Goal: Task Accomplishment & Management: Use online tool/utility

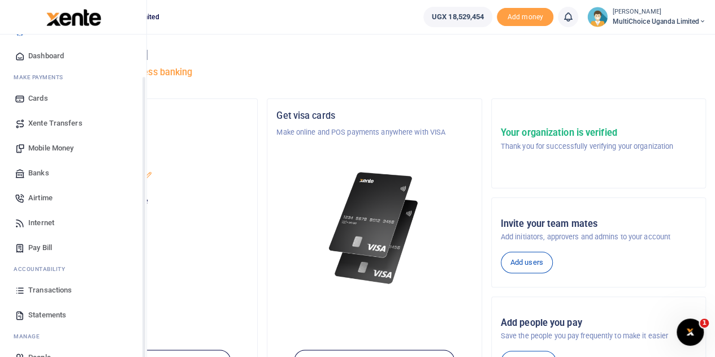
scroll to position [46, 0]
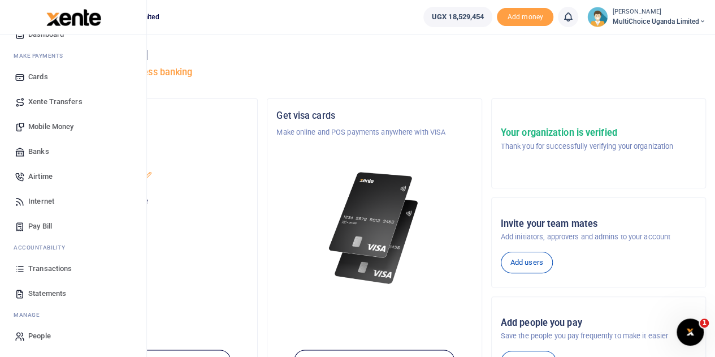
click at [34, 265] on span "Transactions" at bounding box center [50, 268] width 44 height 11
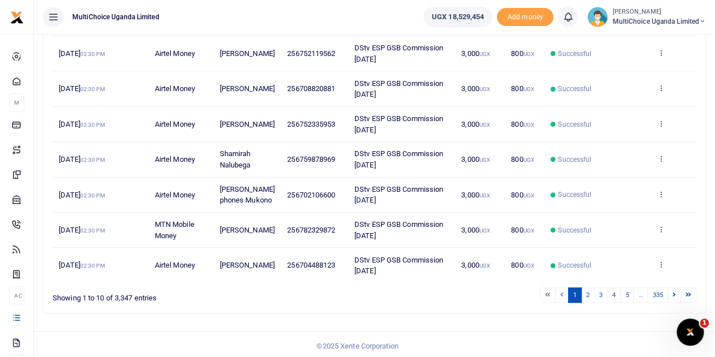
scroll to position [292, 0]
click at [588, 294] on link "2" at bounding box center [588, 294] width 14 height 15
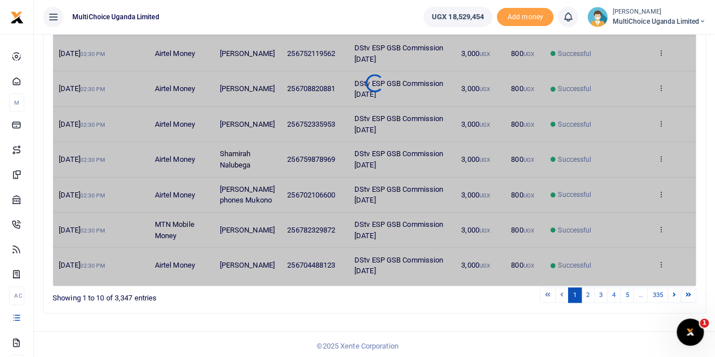
scroll to position [281, 0]
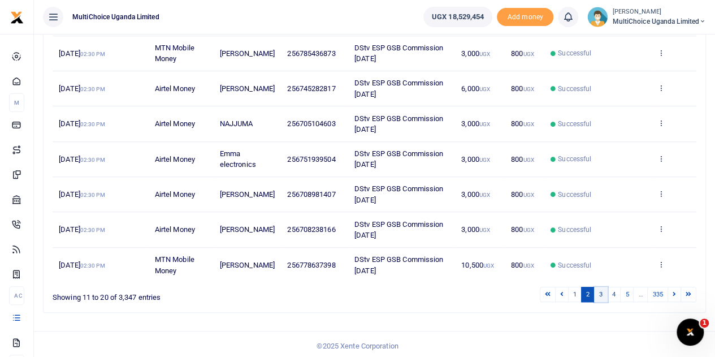
click at [602, 294] on link "3" at bounding box center [601, 294] width 14 height 15
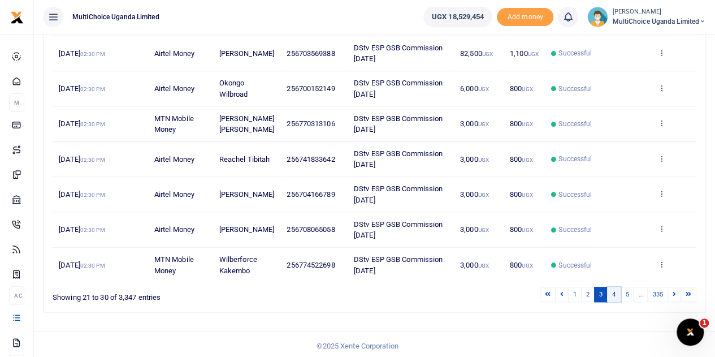
click at [611, 288] on link "4" at bounding box center [614, 294] width 14 height 15
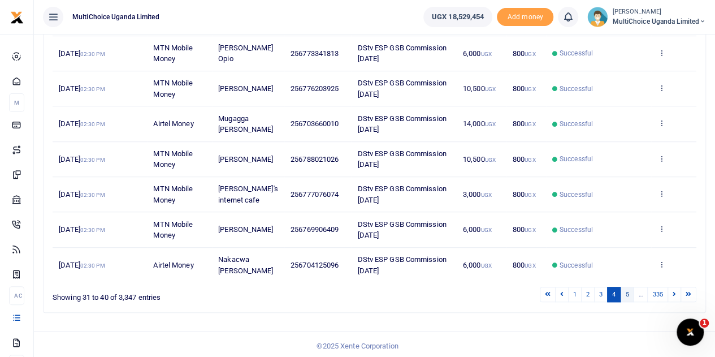
click at [627, 293] on link "5" at bounding box center [627, 294] width 14 height 15
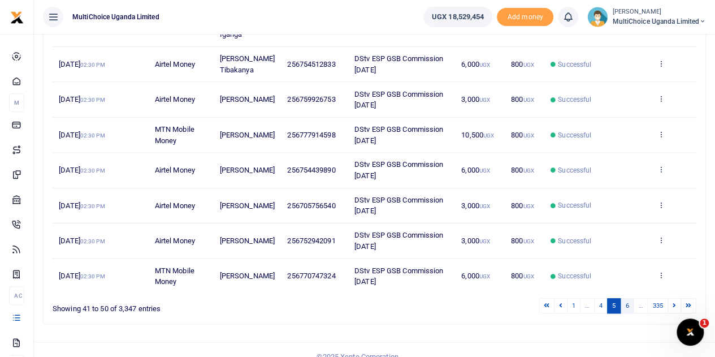
click at [630, 312] on link "6" at bounding box center [627, 305] width 14 height 15
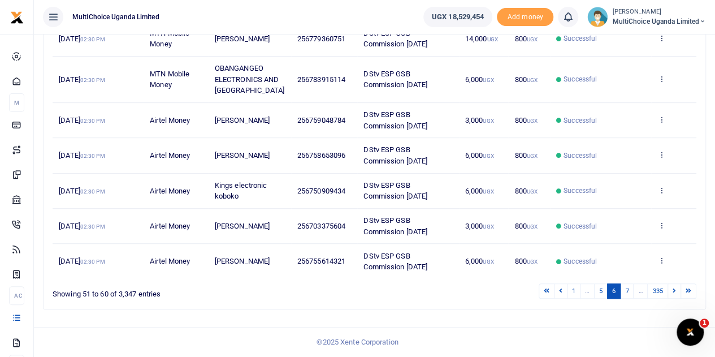
scroll to position [314, 0]
click at [674, 292] on icon at bounding box center [674, 290] width 3 height 6
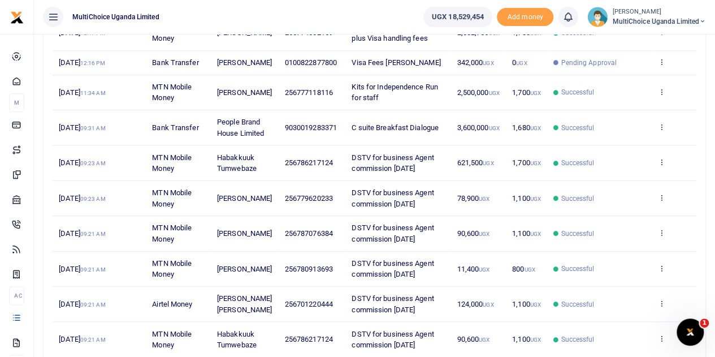
scroll to position [179, 0]
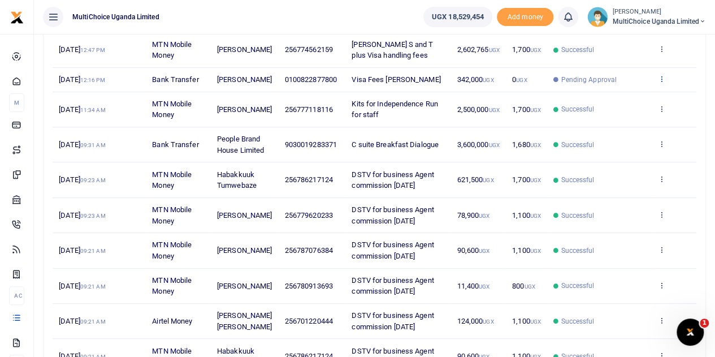
click at [663, 83] on icon at bounding box center [661, 79] width 7 height 8
click at [640, 107] on link "View details" at bounding box center [620, 109] width 89 height 16
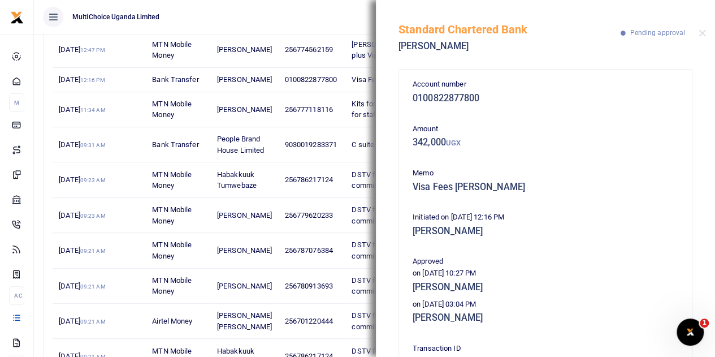
scroll to position [57, 0]
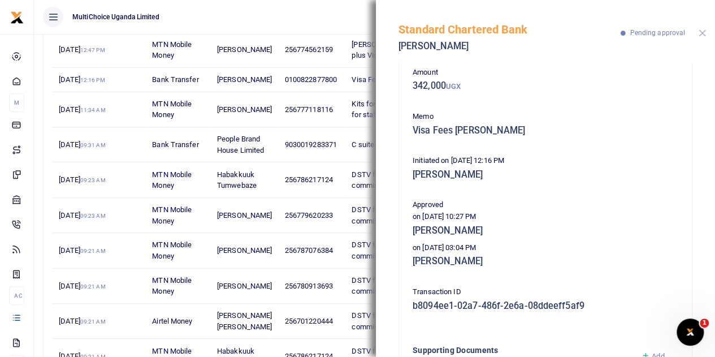
click at [700, 34] on button "Close" at bounding box center [702, 32] width 7 height 7
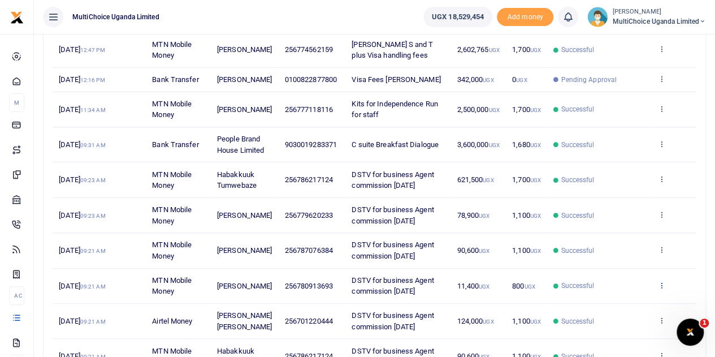
click at [664, 289] on icon at bounding box center [661, 285] width 7 height 8
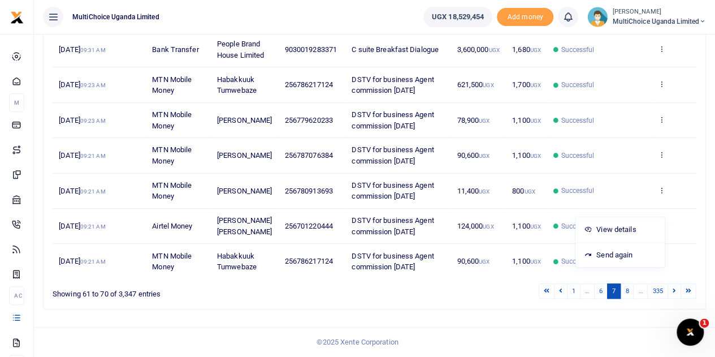
scroll to position [292, 0]
click at [454, 328] on footer "© 2025 Xente Corporation" at bounding box center [357, 342] width 715 height 30
drag, startPoint x: 420, startPoint y: 269, endPoint x: 343, endPoint y: 261, distance: 77.3
click at [346, 261] on td "DSTV for business Agent commission July 25" at bounding box center [398, 261] width 105 height 34
copy span "DSTV for business Agent commission July 25"
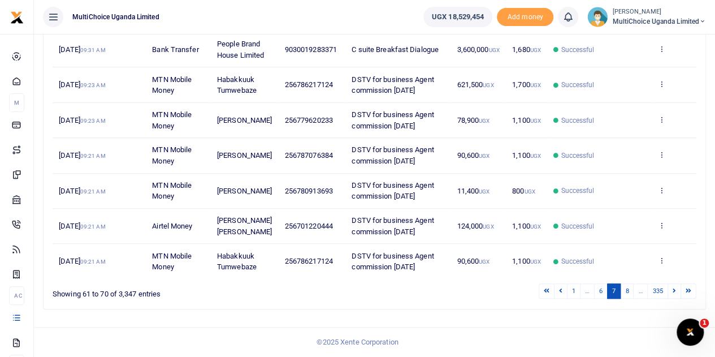
click at [448, 315] on div "Search: Date Transaction Name Account Number Memo Amount Fees Status Action 18t…" at bounding box center [374, 103] width 672 height 429
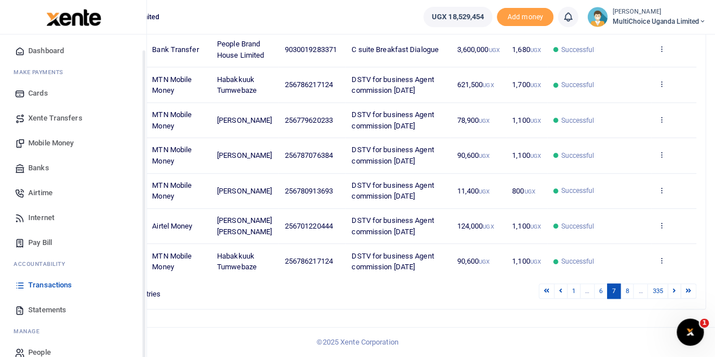
scroll to position [46, 0]
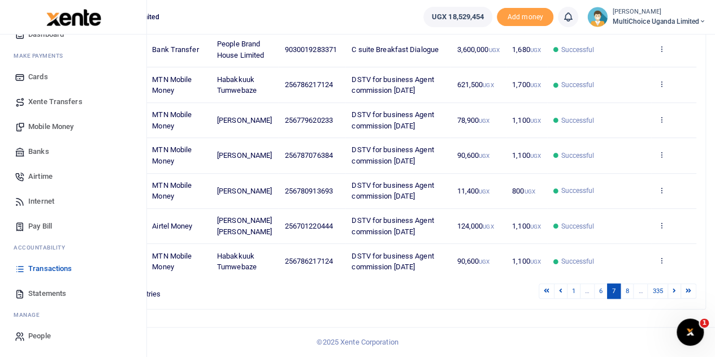
click at [54, 131] on span "Mobile Money" at bounding box center [50, 126] width 45 height 11
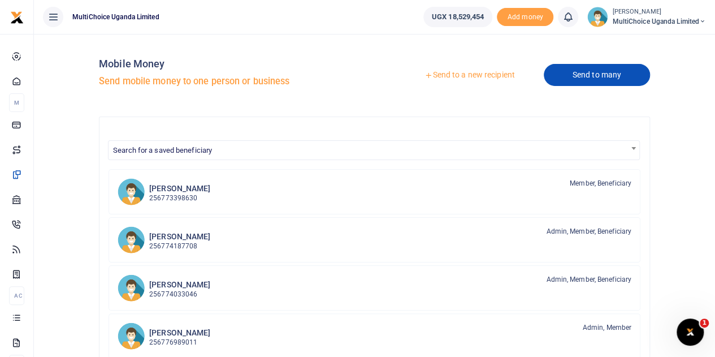
click at [579, 71] on link "Send to many" at bounding box center [597, 75] width 106 height 22
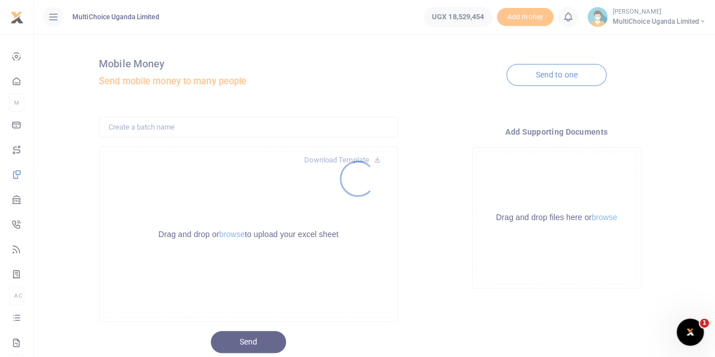
click at [553, 76] on div at bounding box center [357, 178] width 715 height 357
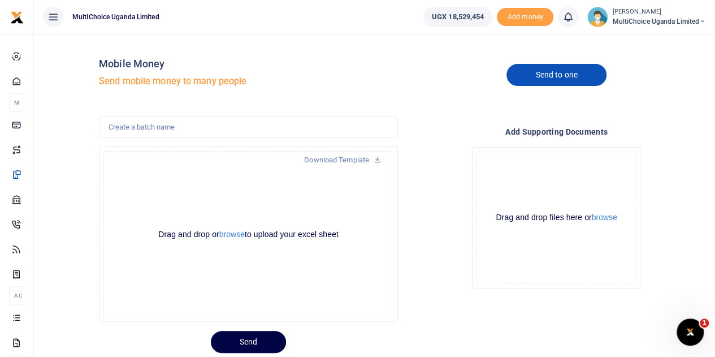
click at [558, 75] on link "Send to one" at bounding box center [557, 75] width 100 height 22
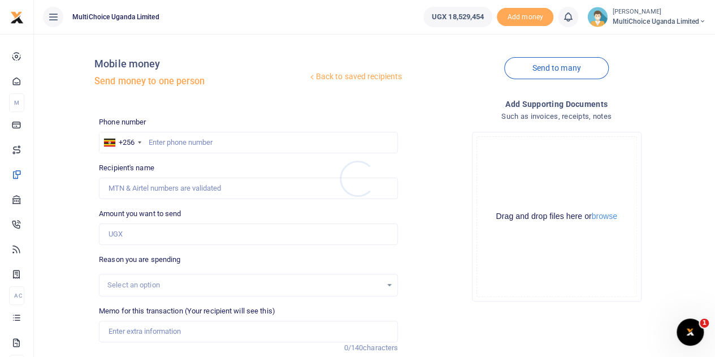
click at [228, 142] on div at bounding box center [357, 178] width 715 height 357
click at [230, 140] on input "text" at bounding box center [248, 142] width 299 height 21
paste input "779344344"
type input "779344344"
type input "Sandra Lunyolo"
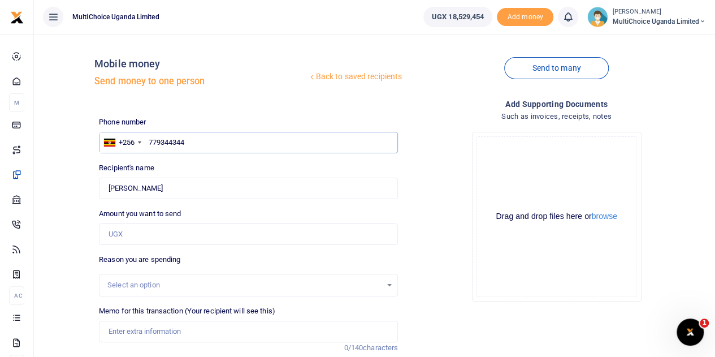
type input "779344344"
click at [196, 231] on input "Amount you want to send" at bounding box center [248, 233] width 299 height 21
paste input "91,200"
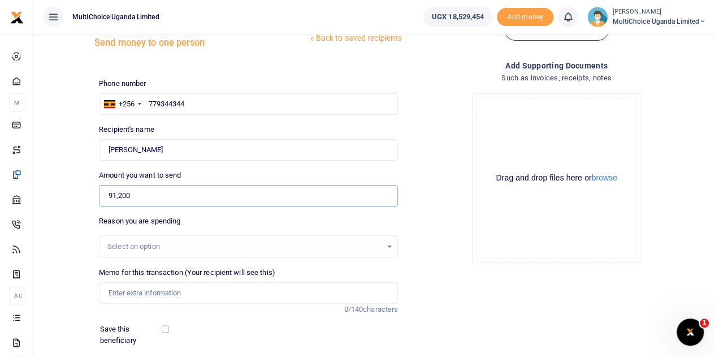
scroll to position [57, 0]
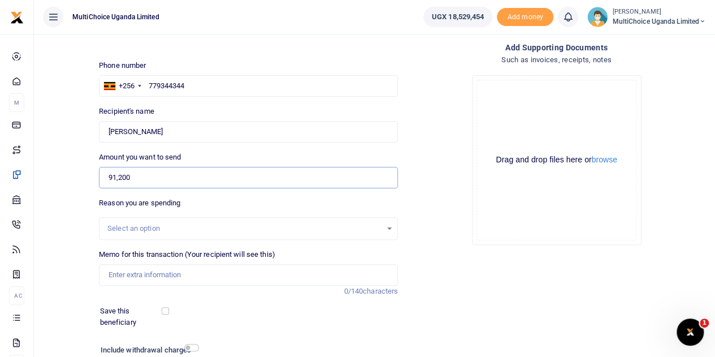
type input "91,200"
click at [372, 283] on input "Memo for this transaction (Your recipient will see this)" at bounding box center [248, 274] width 299 height 21
paste input "DSTV for business Agent commission July 2"
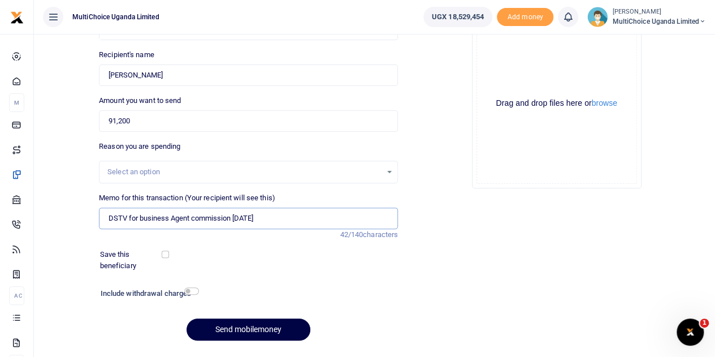
type input "DSTV for business Agent commission July 25"
click at [490, 288] on div "Add supporting Documents Such as invoices, receipts, notes Drop your files here…" at bounding box center [557, 167] width 308 height 365
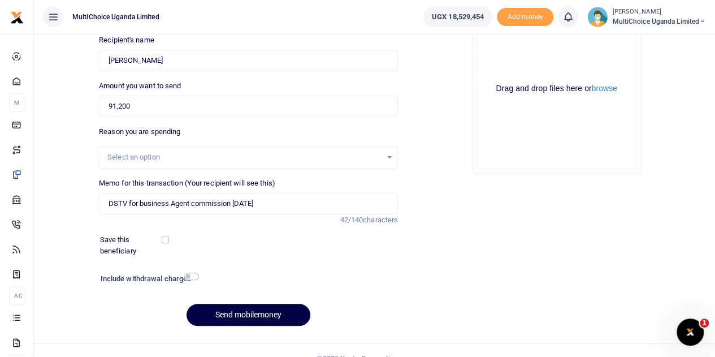
scroll to position [143, 0]
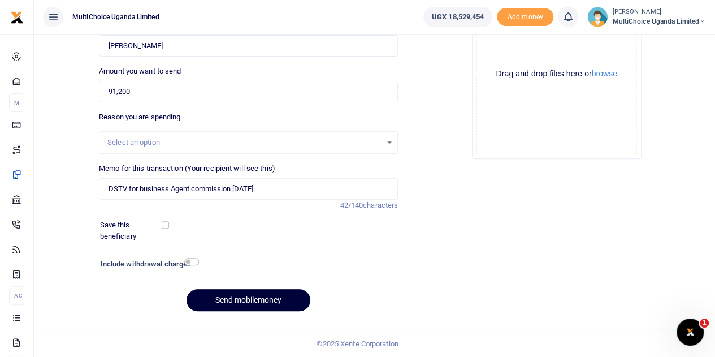
click at [238, 299] on button "Send mobilemoney" at bounding box center [249, 300] width 124 height 22
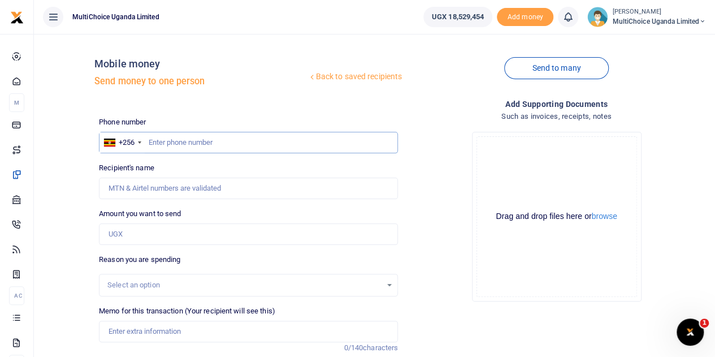
click at [327, 144] on input "text" at bounding box center [248, 142] width 299 height 21
paste input "256706662792"
drag, startPoint x: 162, startPoint y: 140, endPoint x: 116, endPoint y: 141, distance: 45.2
click at [116, 141] on div "+256 Uganda +256 256706662792" at bounding box center [248, 142] width 299 height 21
type input "706662792"
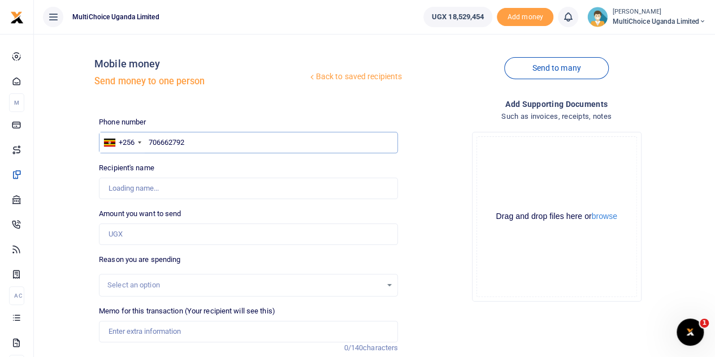
type input "[PERSON_NAME]"
type input "706662792"
click at [157, 239] on input "Amount you want to send" at bounding box center [248, 233] width 299 height 21
paste input "84,000"
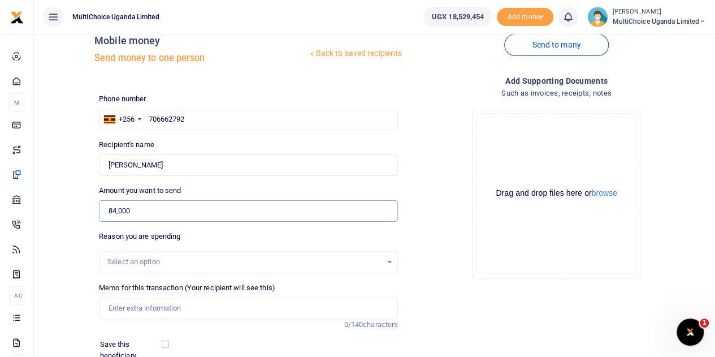
scroll to position [57, 0]
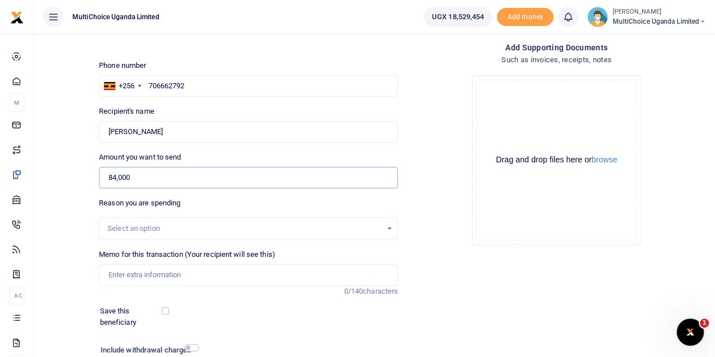
type input "84,000"
click at [377, 274] on input "Memo for this transaction (Your recipient will see this)" at bounding box center [248, 274] width 299 height 21
paste input "DSTV for business Agent commission July 25"
type input "DSTV for business Agent commission July 25"
click at [502, 296] on div "Add supporting Documents Such as invoices, receipts, notes Drop your files here…" at bounding box center [557, 223] width 308 height 365
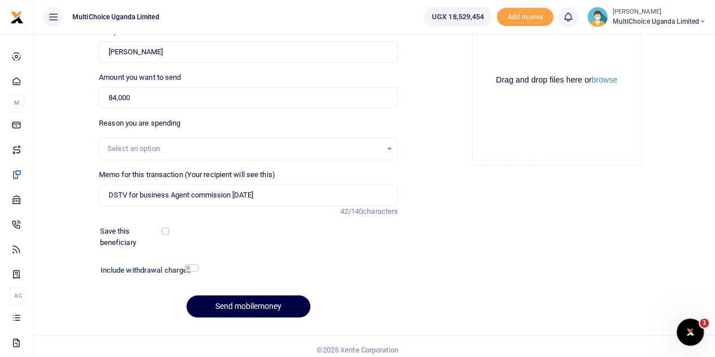
scroll to position [143, 0]
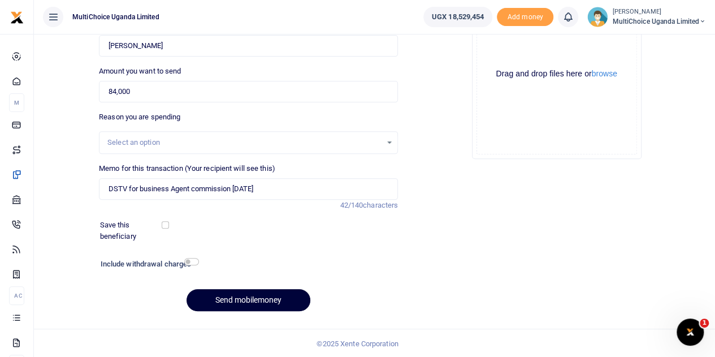
click at [264, 298] on button "Send mobilemoney" at bounding box center [249, 300] width 124 height 22
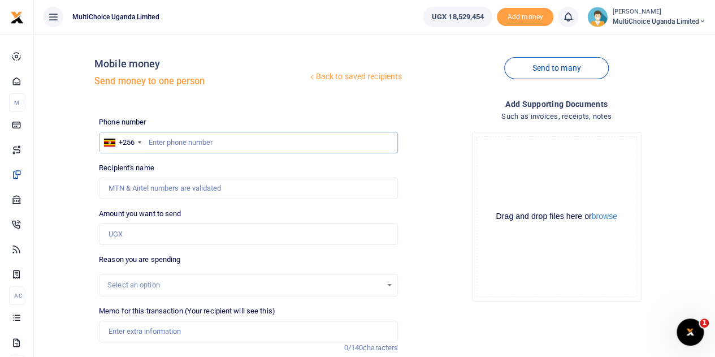
click at [235, 144] on input "text" at bounding box center [248, 142] width 299 height 21
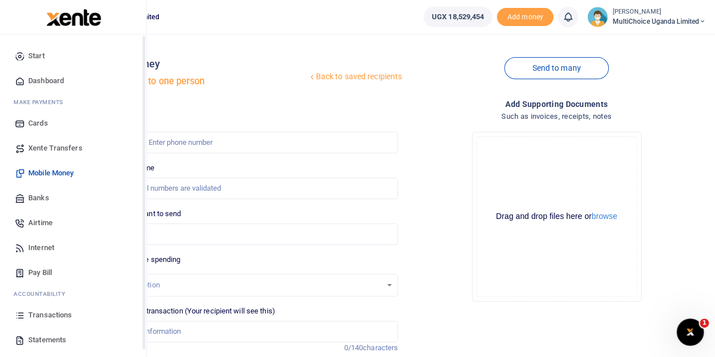
scroll to position [46, 0]
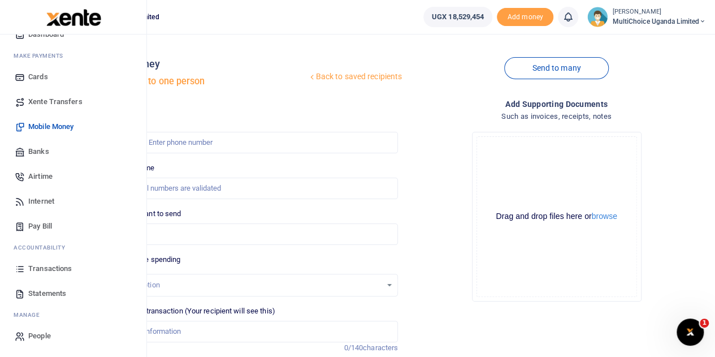
click at [48, 266] on span "Transactions" at bounding box center [50, 268] width 44 height 11
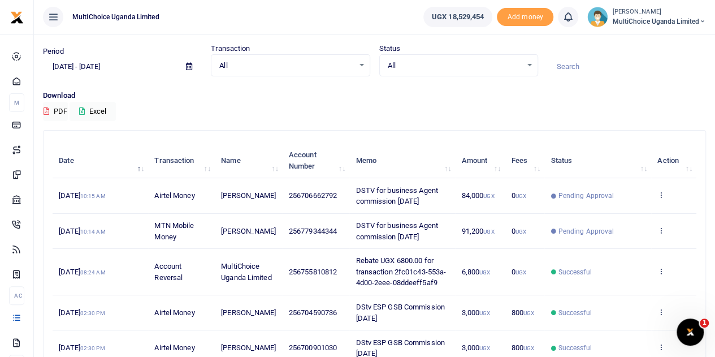
scroll to position [57, 0]
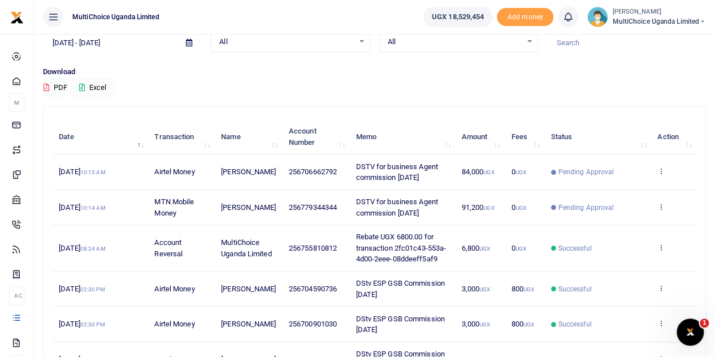
click at [658, 202] on icon at bounding box center [661, 206] width 7 height 8
click at [616, 225] on link "View details" at bounding box center [620, 226] width 89 height 16
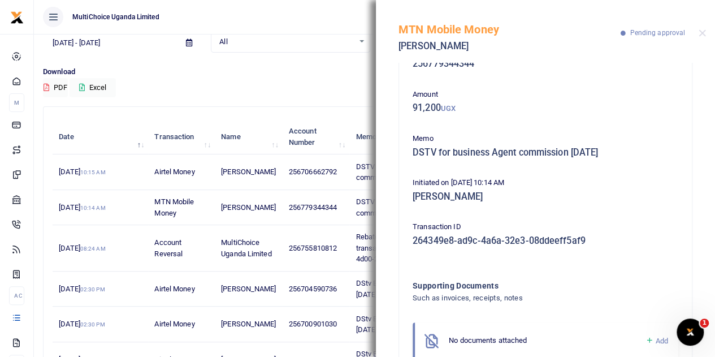
scroll to position [72, 0]
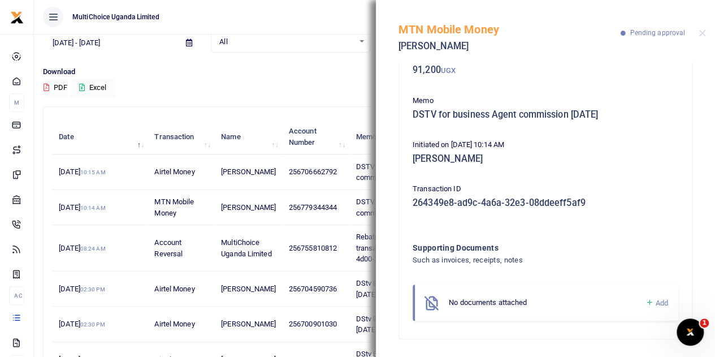
click at [645, 301] on icon at bounding box center [649, 302] width 8 height 10
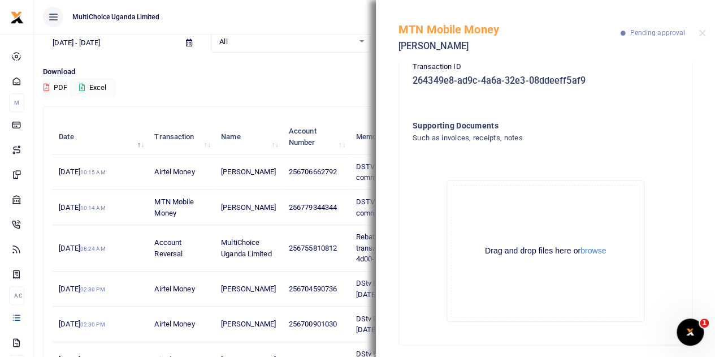
scroll to position [200, 0]
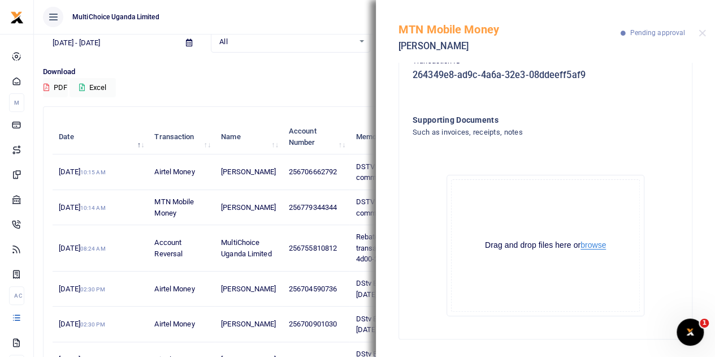
click at [593, 247] on button "browse" at bounding box center [593, 245] width 25 height 8
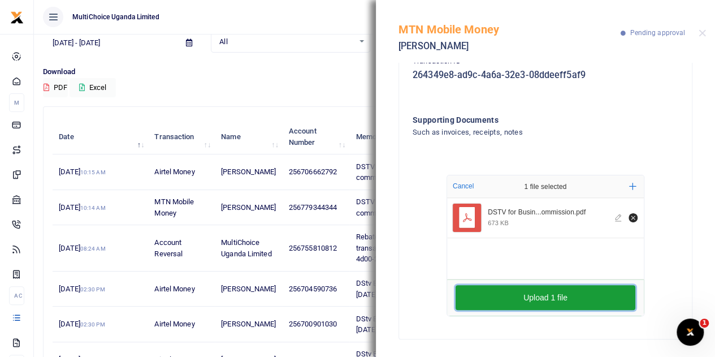
click at [570, 303] on button "Upload 1 file" at bounding box center [546, 297] width 180 height 25
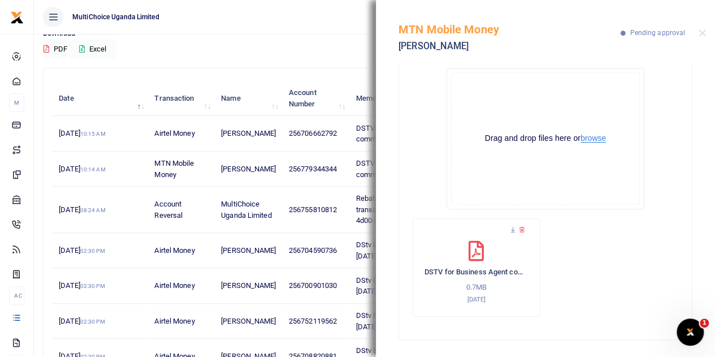
scroll to position [113, 0]
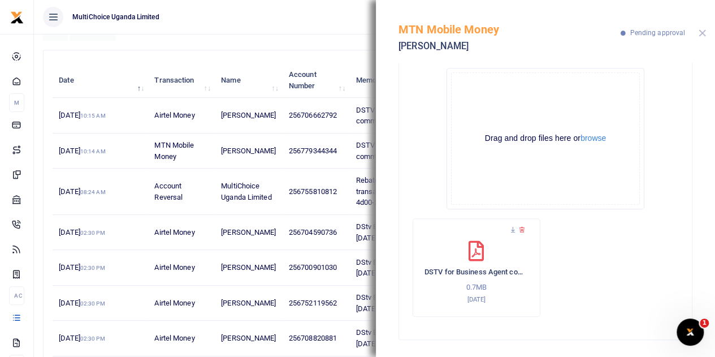
click at [703, 33] on button "Close" at bounding box center [702, 32] width 7 height 7
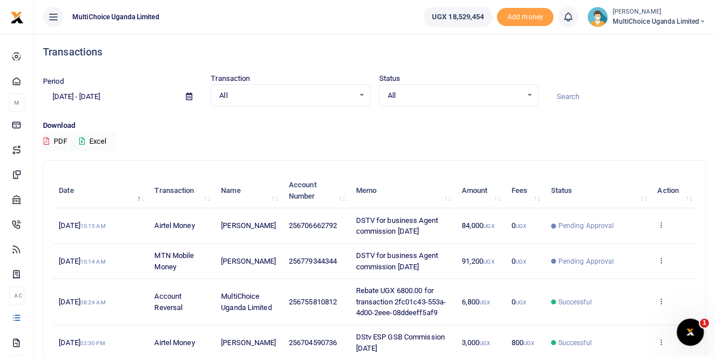
scroll to position [0, 0]
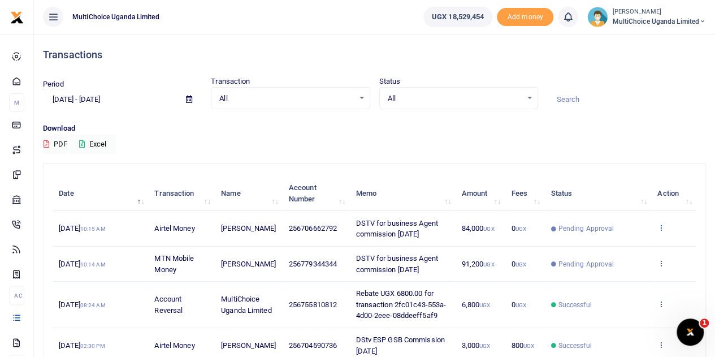
click at [664, 228] on icon at bounding box center [661, 227] width 7 height 8
click at [632, 244] on link "View details" at bounding box center [620, 247] width 89 height 16
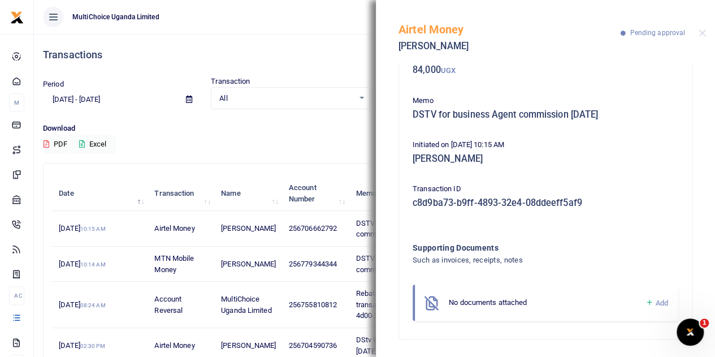
scroll to position [72, 0]
click at [645, 301] on icon at bounding box center [649, 302] width 8 height 10
click at [645, 299] on icon at bounding box center [649, 302] width 8 height 10
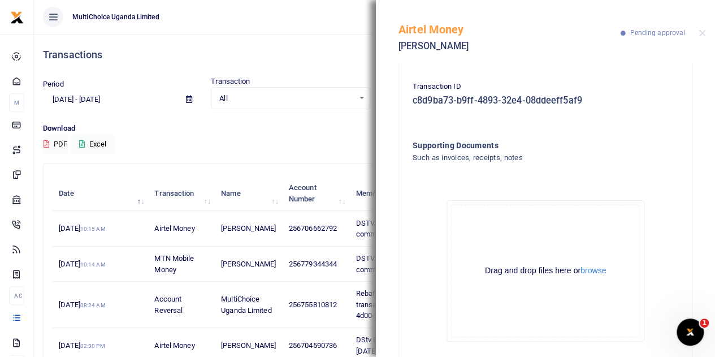
scroll to position [185, 0]
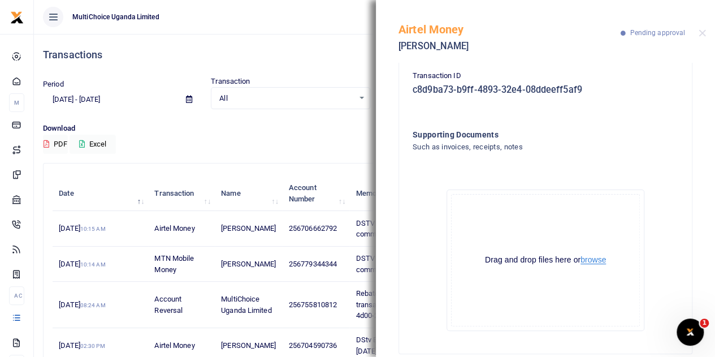
click at [599, 260] on button "browse" at bounding box center [593, 260] width 25 height 8
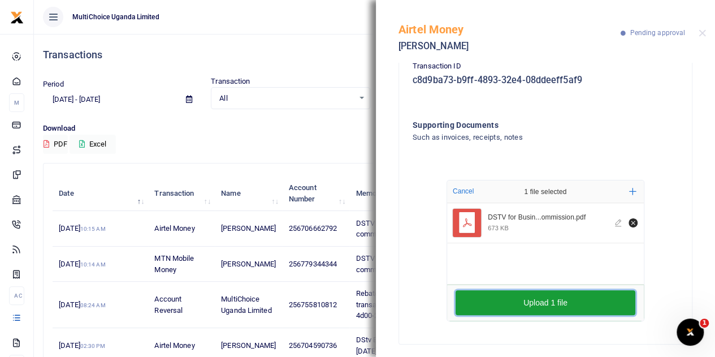
scroll to position [200, 0]
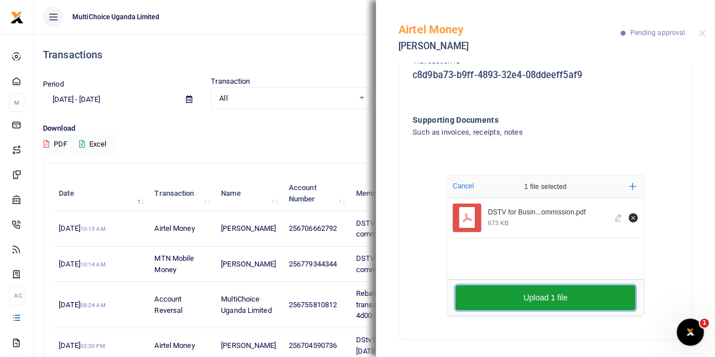
click at [580, 289] on button "Upload 1 file" at bounding box center [546, 297] width 180 height 25
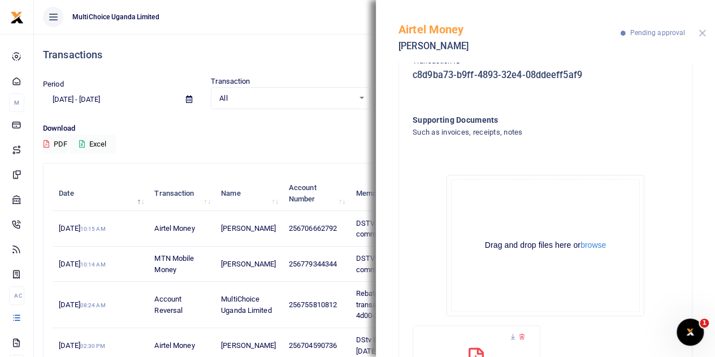
click at [703, 32] on button "Close" at bounding box center [702, 32] width 7 height 7
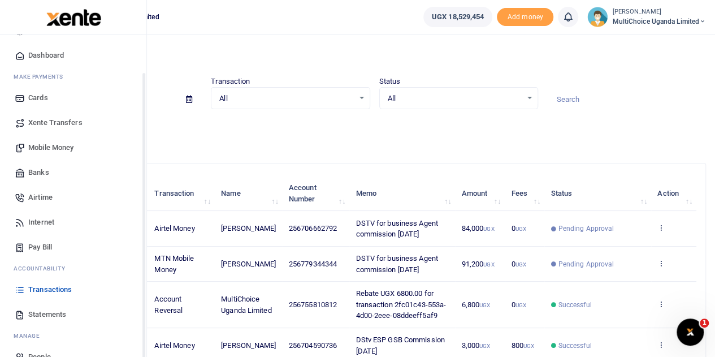
scroll to position [46, 0]
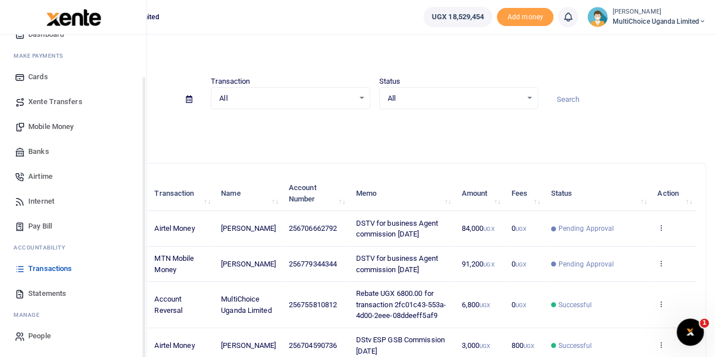
click at [53, 126] on span "Mobile Money" at bounding box center [50, 126] width 45 height 11
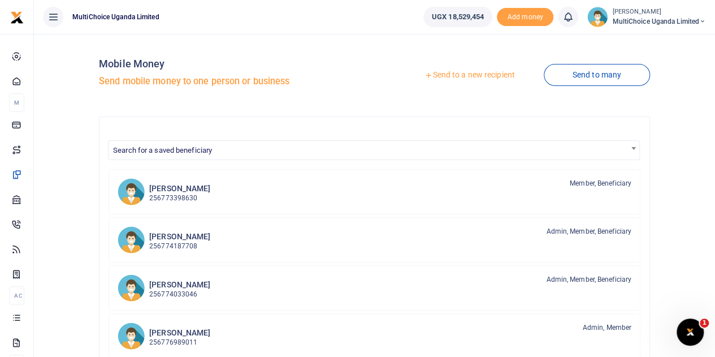
click at [477, 76] on link "Send to a new recipient" at bounding box center [470, 75] width 148 height 20
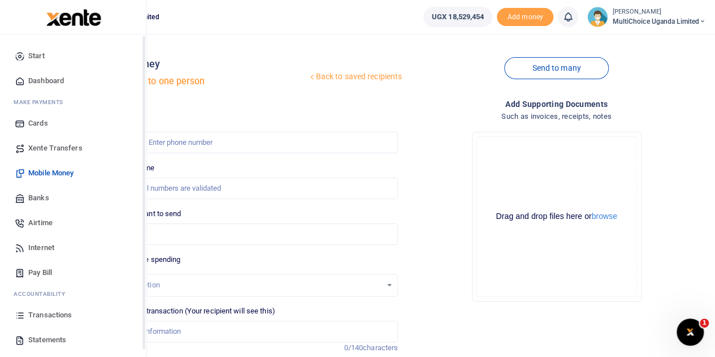
scroll to position [46, 0]
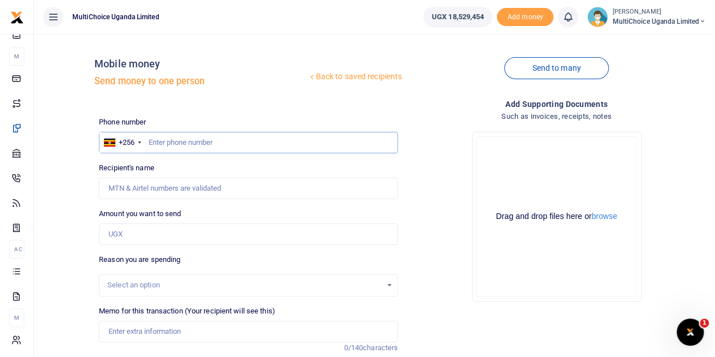
click at [215, 144] on input "text" at bounding box center [248, 142] width 299 height 21
type input "0788680939"
type input "[PERSON_NAME]"
type input "0788680939"
click at [157, 236] on input "Amount you want to send" at bounding box center [248, 233] width 299 height 21
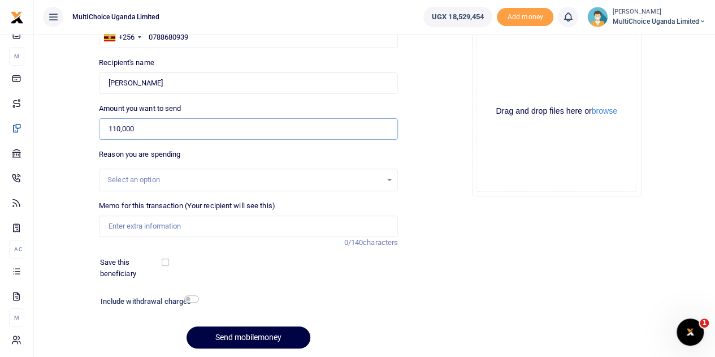
scroll to position [113, 0]
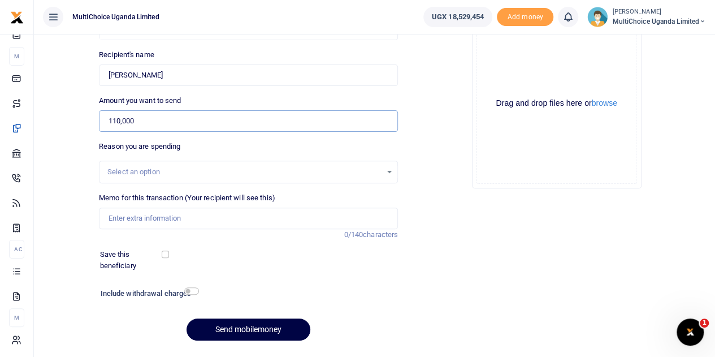
type input "110,000"
click at [152, 222] on input "Memo for this transaction (Your recipient will see this)" at bounding box center [248, 218] width 299 height 21
paste input "Data for [PERSON_NAME]"
click at [205, 257] on div at bounding box center [193, 260] width 49 height 22
click at [196, 223] on input "Data for [PERSON_NAME]" at bounding box center [248, 218] width 299 height 21
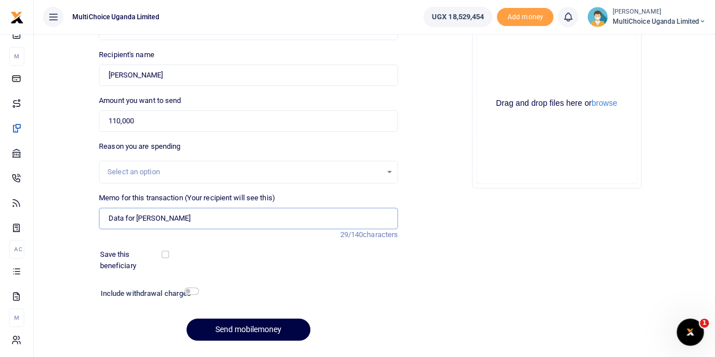
click at [201, 218] on input "Data for [PERSON_NAME]" at bounding box center [248, 218] width 299 height 21
drag, startPoint x: 197, startPoint y: 218, endPoint x: 203, endPoint y: 221, distance: 6.1
click at [198, 218] on input "Data for Gregory Van Bresises" at bounding box center [248, 218] width 299 height 21
click at [200, 219] on input "Data for Gregory Van Bresises" at bounding box center [248, 218] width 299 height 21
click at [196, 219] on input "Data for Gregory Van Bresisies" at bounding box center [248, 218] width 299 height 21
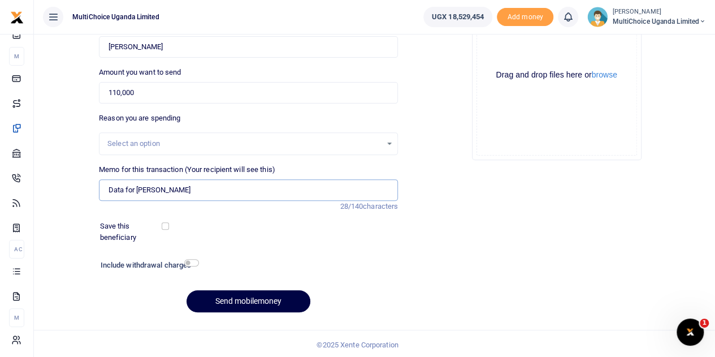
scroll to position [143, 0]
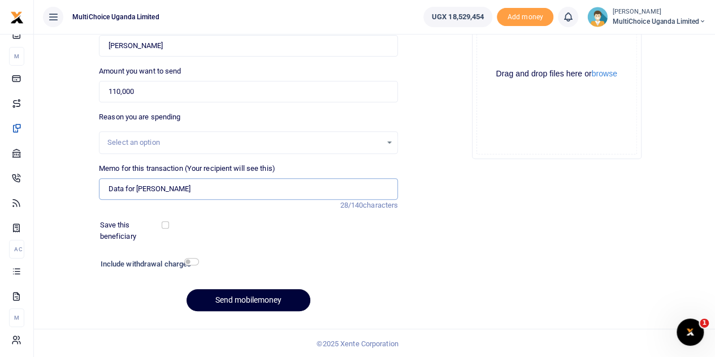
type input "Data for Gregory Van Bresies"
click at [257, 299] on button "Send mobilemoney" at bounding box center [249, 300] width 124 height 22
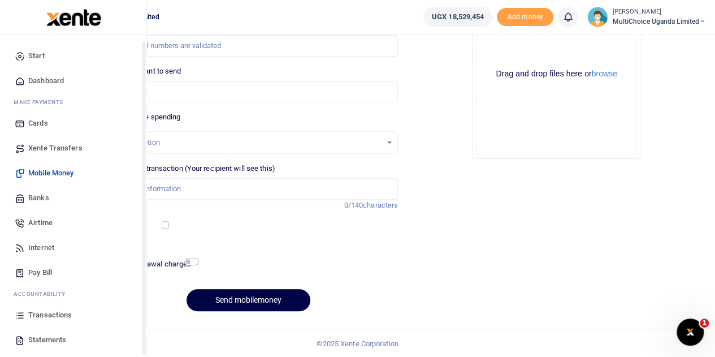
scroll to position [46, 0]
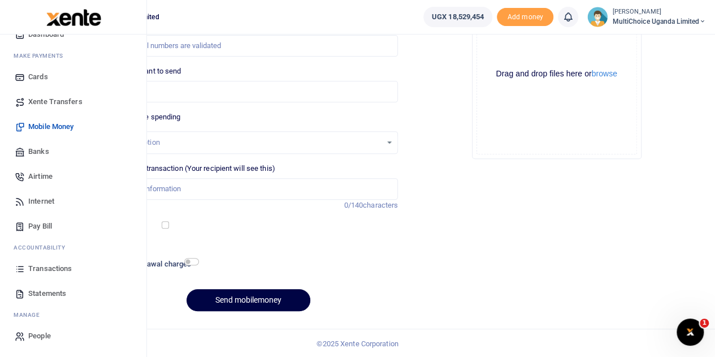
click at [60, 265] on span "Transactions" at bounding box center [50, 268] width 44 height 11
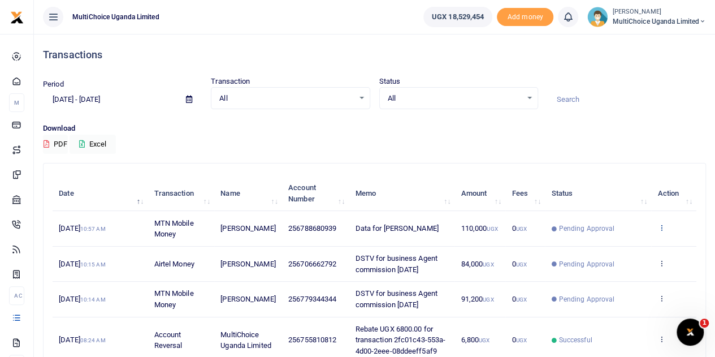
click at [664, 231] on icon at bounding box center [661, 227] width 7 height 8
click at [632, 247] on link "View details" at bounding box center [620, 252] width 89 height 16
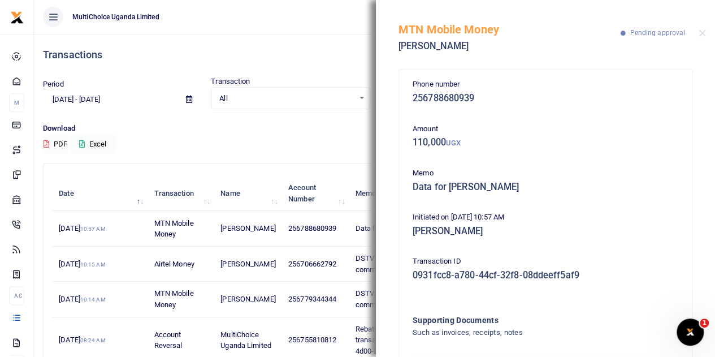
scroll to position [72, 0]
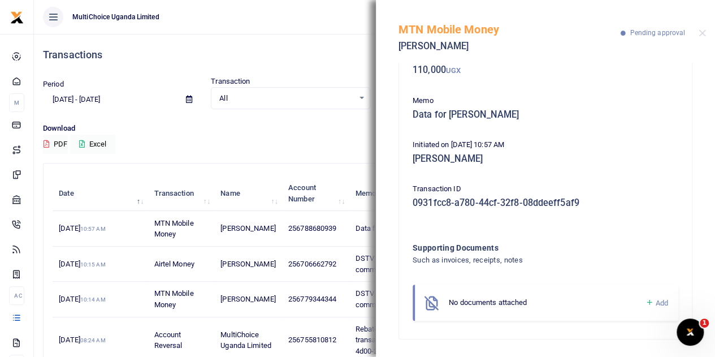
click at [645, 299] on icon at bounding box center [649, 302] width 8 height 10
click at [645, 303] on icon at bounding box center [649, 302] width 8 height 10
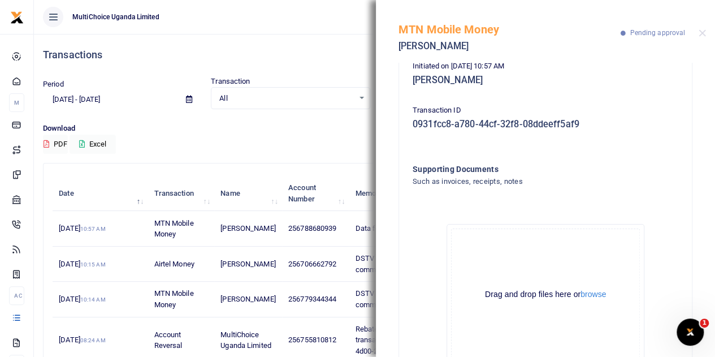
scroll to position [200, 0]
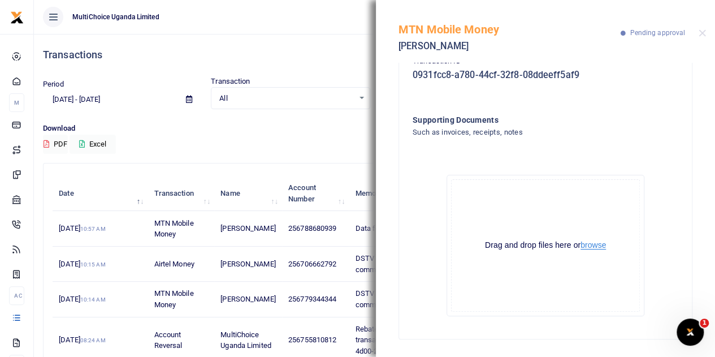
click at [594, 246] on button "browse" at bounding box center [593, 245] width 25 height 8
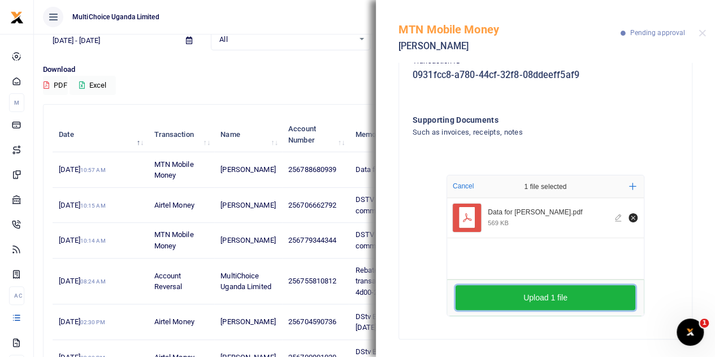
scroll to position [113, 0]
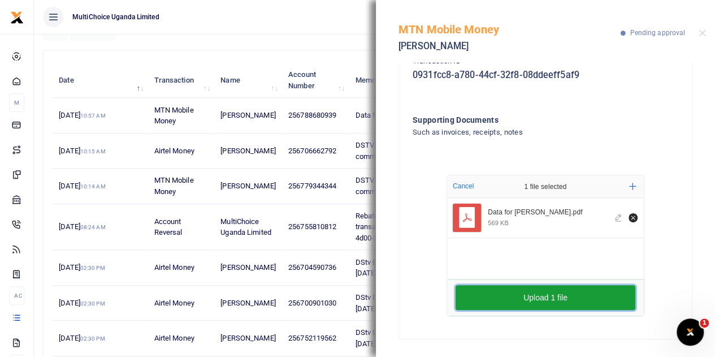
click at [520, 301] on button "Upload 1 file" at bounding box center [546, 297] width 180 height 25
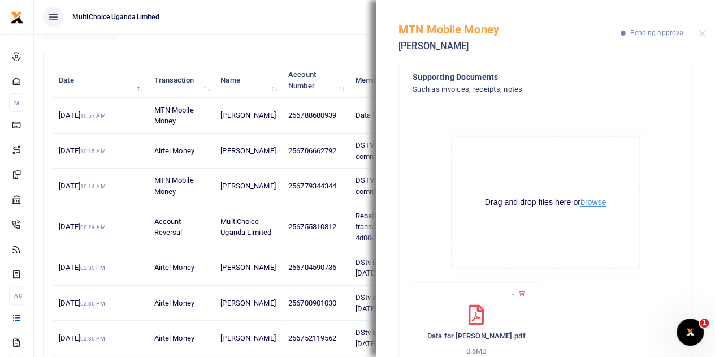
scroll to position [307, 0]
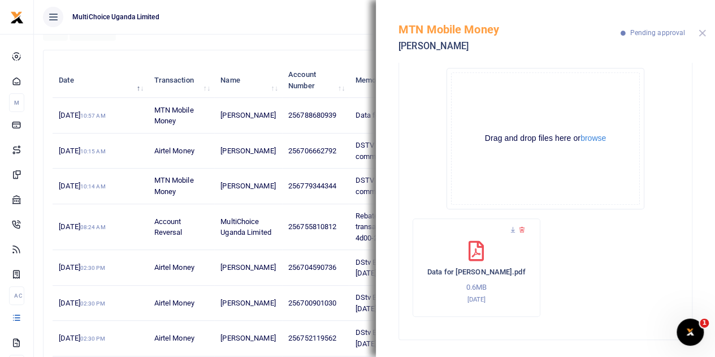
click at [701, 32] on button "Close" at bounding box center [702, 32] width 7 height 7
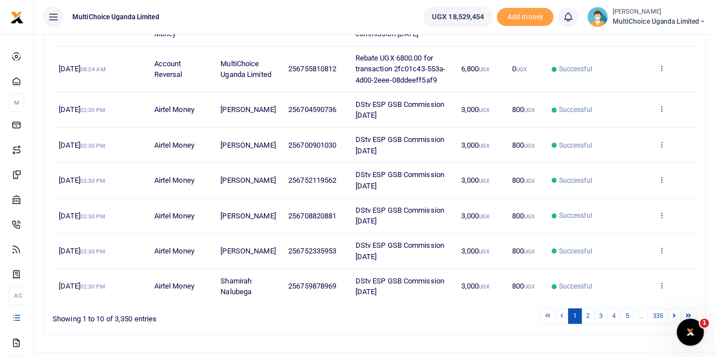
scroll to position [247, 0]
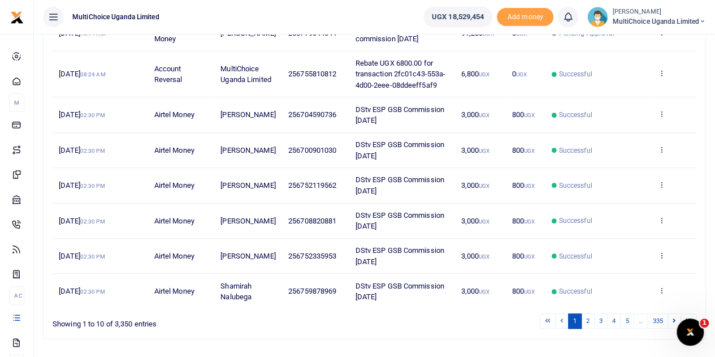
scroll to position [303, 0]
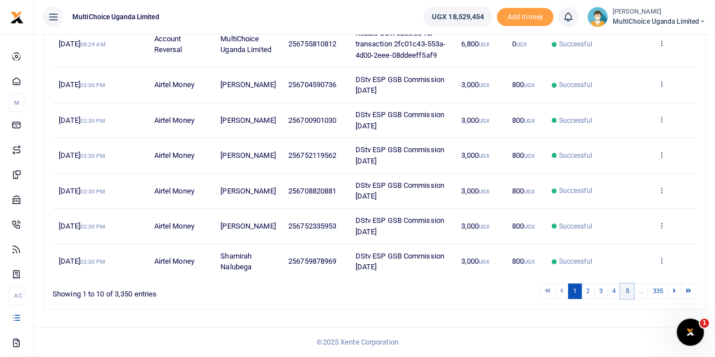
click at [631, 291] on link "5" at bounding box center [627, 290] width 14 height 15
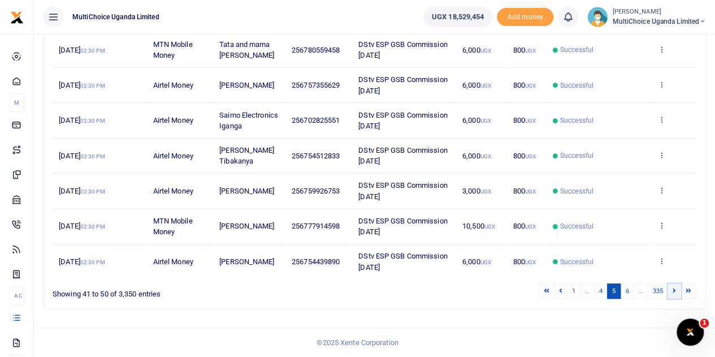
click at [672, 290] on link at bounding box center [675, 290] width 14 height 15
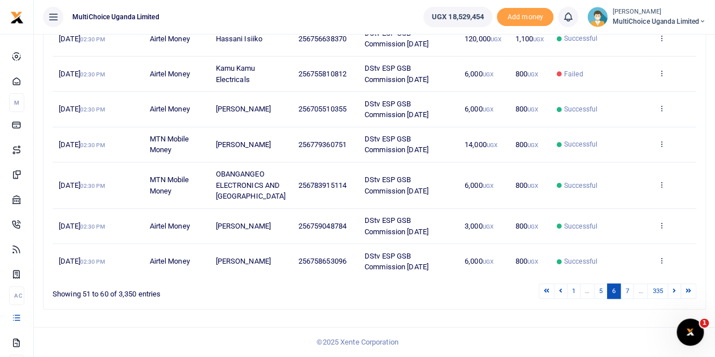
click at [672, 290] on link at bounding box center [675, 290] width 14 height 15
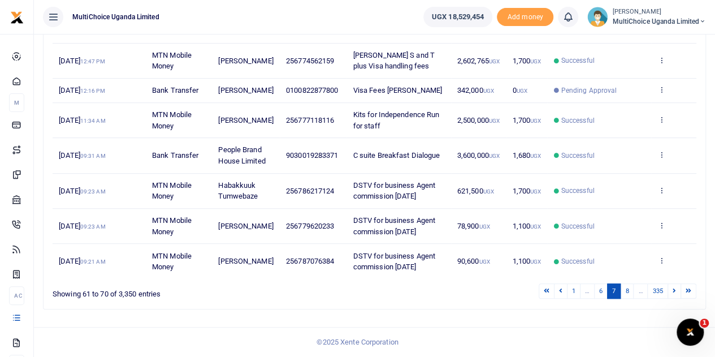
click at [672, 290] on link at bounding box center [675, 290] width 14 height 15
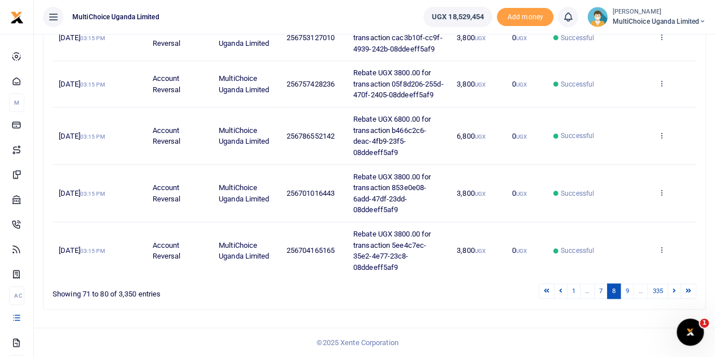
scroll to position [380, 0]
click at [563, 289] on icon at bounding box center [560, 290] width 3 height 6
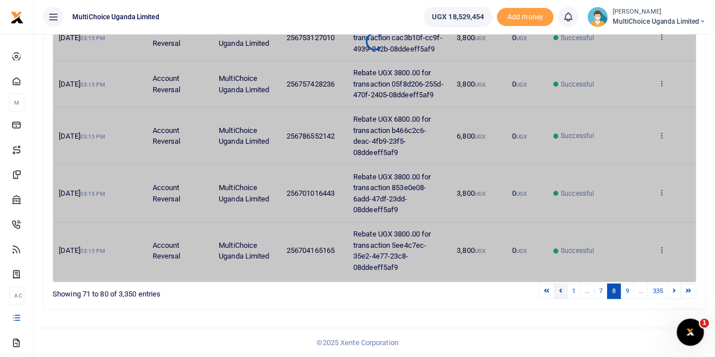
scroll to position [303, 0]
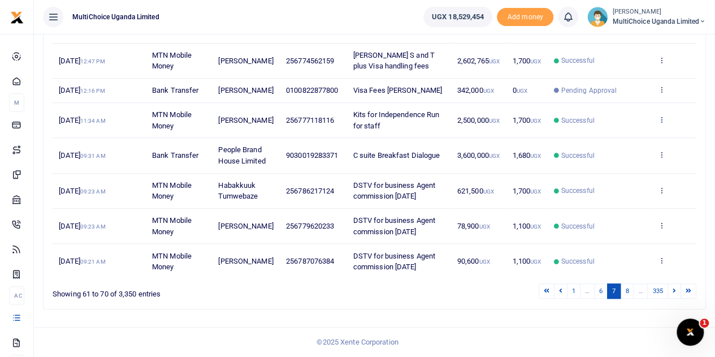
click at [662, 117] on icon at bounding box center [661, 119] width 7 height 8
click at [623, 162] on link "View details" at bounding box center [620, 170] width 89 height 16
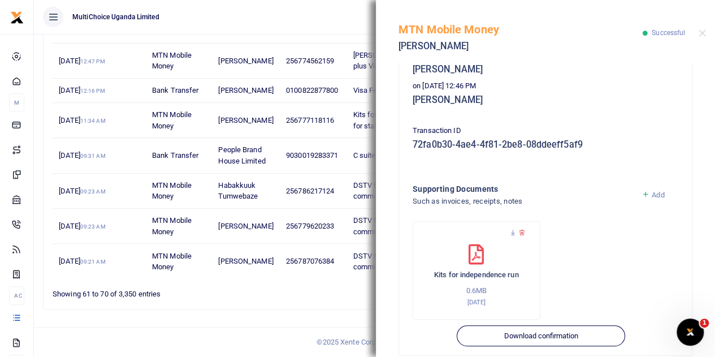
scroll to position [353, 0]
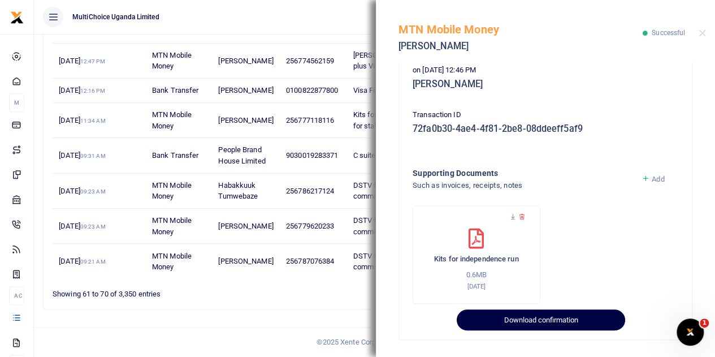
click at [543, 320] on button "Download confirmation" at bounding box center [541, 319] width 168 height 21
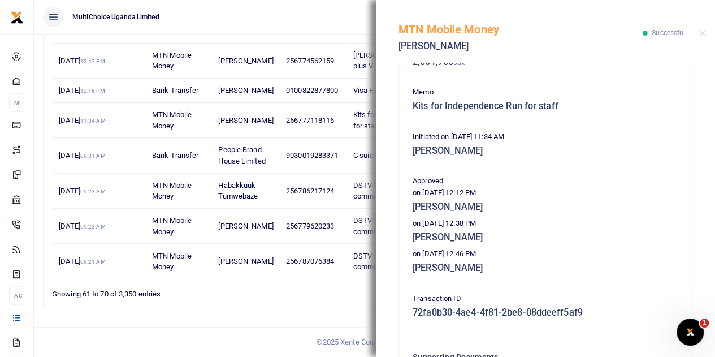
scroll to position [170, 0]
click at [699, 32] on button "Close" at bounding box center [702, 32] width 7 height 7
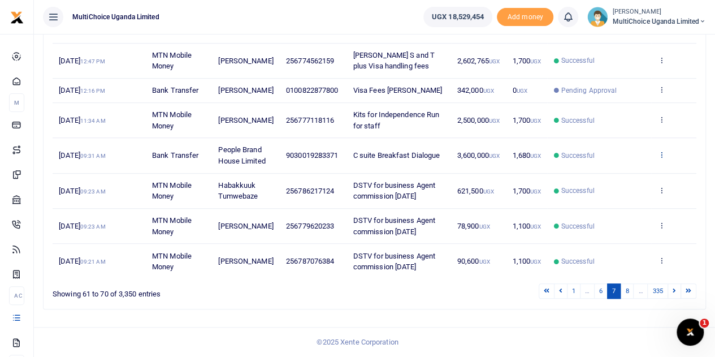
click at [660, 153] on icon at bounding box center [661, 154] width 7 height 8
click at [628, 198] on link "View details" at bounding box center [620, 206] width 89 height 16
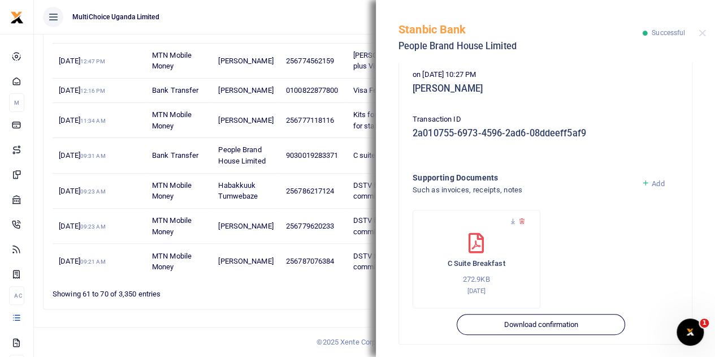
scroll to position [353, 0]
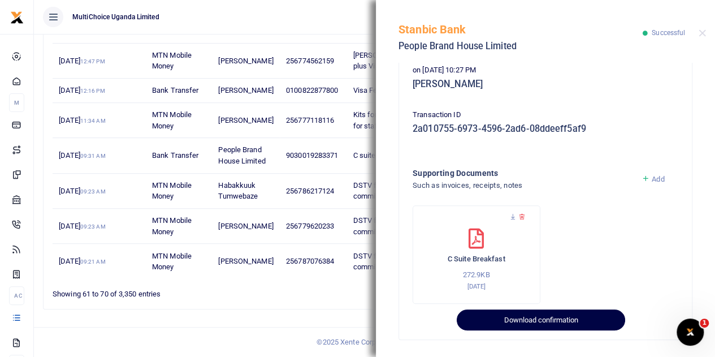
click at [565, 317] on button "Download confirmation" at bounding box center [541, 319] width 168 height 21
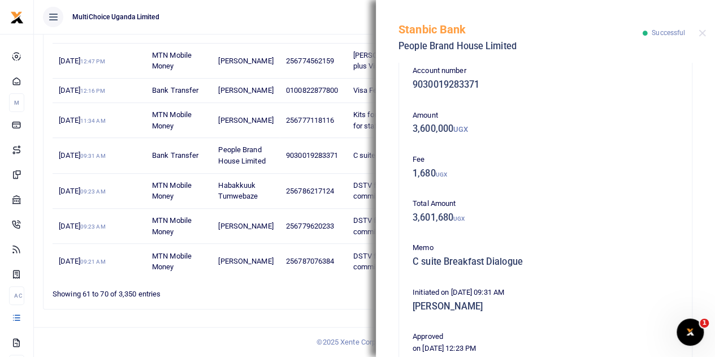
scroll to position [0, 0]
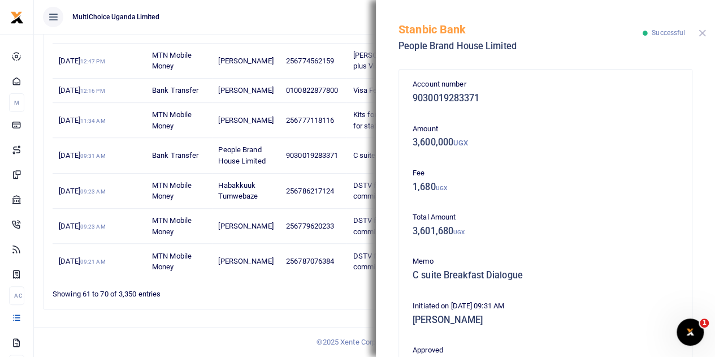
click at [703, 34] on button "Close" at bounding box center [702, 32] width 7 height 7
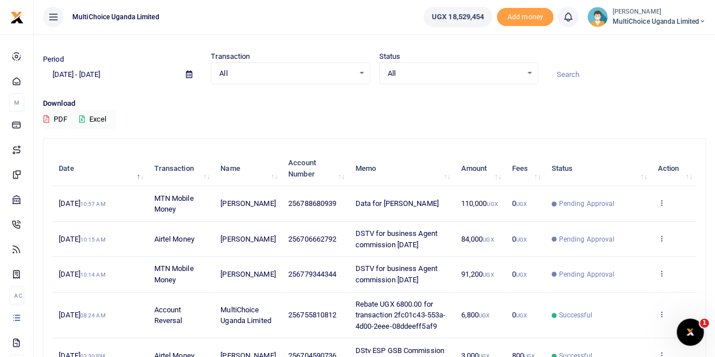
scroll to position [20, 0]
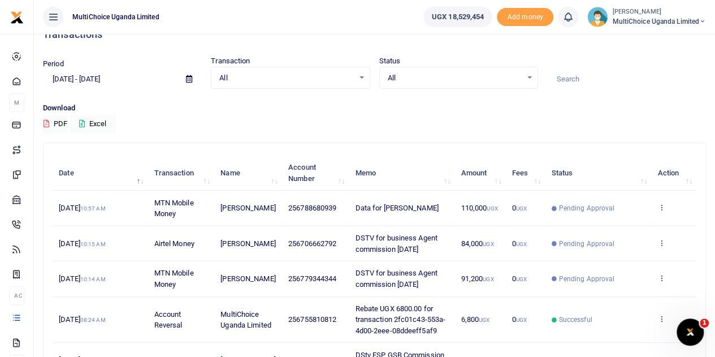
click at [653, 212] on td "View details Send again" at bounding box center [673, 208] width 45 height 35
click at [660, 210] on icon at bounding box center [661, 207] width 7 height 8
click at [598, 229] on link "View details" at bounding box center [620, 232] width 89 height 16
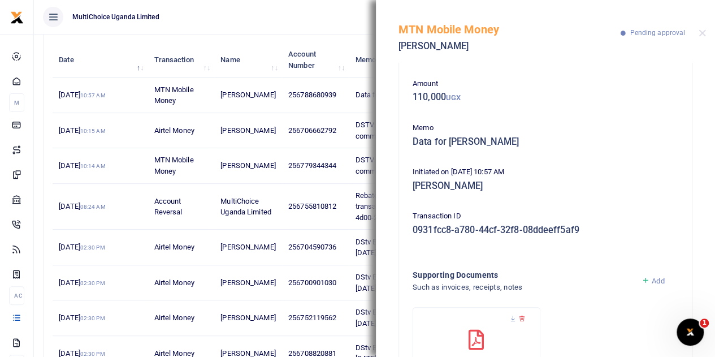
scroll to position [7, 0]
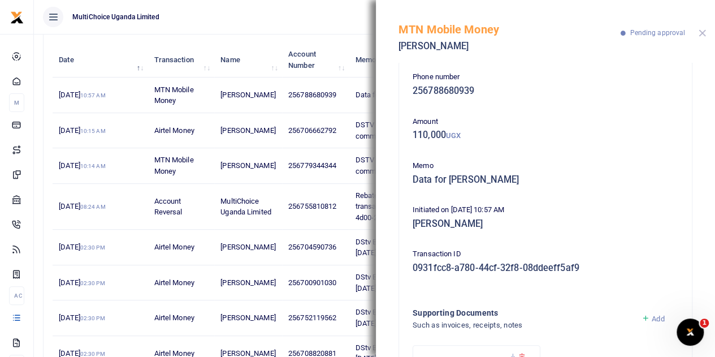
click at [701, 32] on button "Close" at bounding box center [702, 32] width 7 height 7
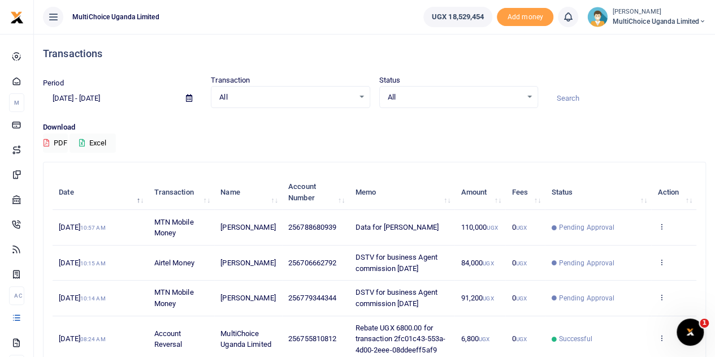
scroll to position [0, 0]
click at [651, 270] on td "View details Send again" at bounding box center [673, 264] width 45 height 35
click at [182, 102] on span at bounding box center [188, 99] width 25 height 19
click at [190, 99] on icon at bounding box center [189, 99] width 6 height 7
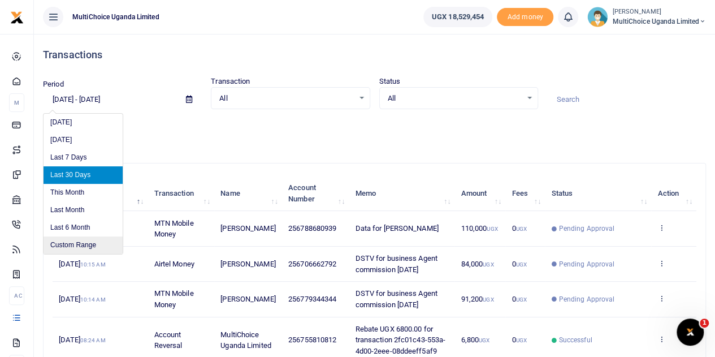
click at [82, 245] on li "Custom Range" at bounding box center [83, 245] width 79 height 18
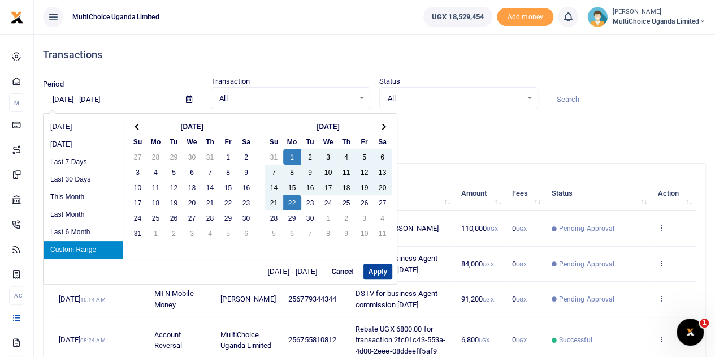
click at [382, 267] on button "Apply" at bounding box center [378, 272] width 29 height 16
type input "09/01/2025 - 09/22/2025"
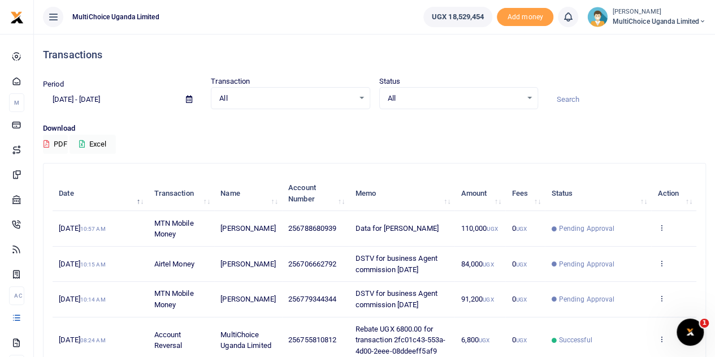
click at [193, 96] on span at bounding box center [188, 99] width 25 height 19
click at [190, 94] on span at bounding box center [188, 99] width 25 height 19
click at [190, 96] on icon at bounding box center [189, 99] width 6 height 7
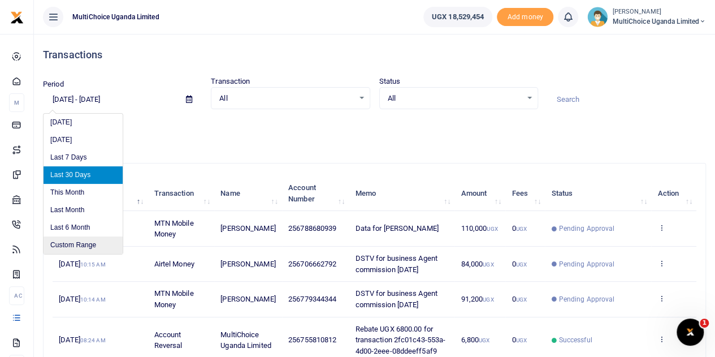
click at [95, 243] on li "Custom Range" at bounding box center [83, 245] width 79 height 18
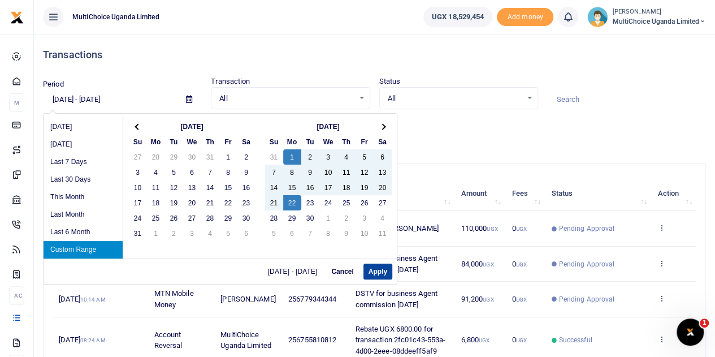
click at [376, 269] on button "Apply" at bounding box center [378, 272] width 29 height 16
type input "09/01/2025 - 09/22/2025"
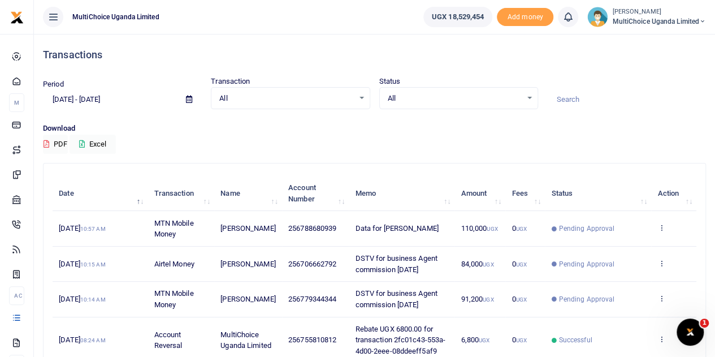
click at [518, 158] on div "Transactions Period 09/01/2025 - 09/22/2025 Transaction All Select an option...…" at bounding box center [374, 324] width 672 height 580
click at [83, 144] on icon at bounding box center [82, 143] width 6 height 7
click at [696, 20] on span "MultiChoice Uganda Limited" at bounding box center [659, 21] width 94 height 10
click at [668, 40] on link "Switch accounts" at bounding box center [662, 41] width 89 height 16
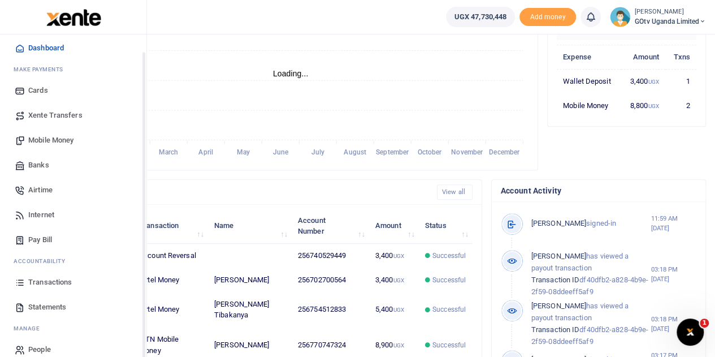
scroll to position [46, 0]
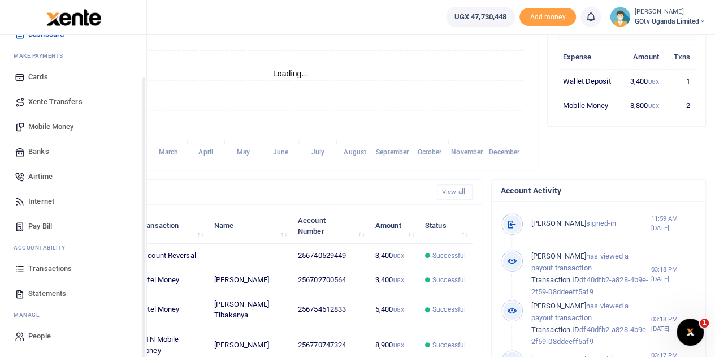
click at [50, 266] on span "Transactions" at bounding box center [50, 268] width 44 height 11
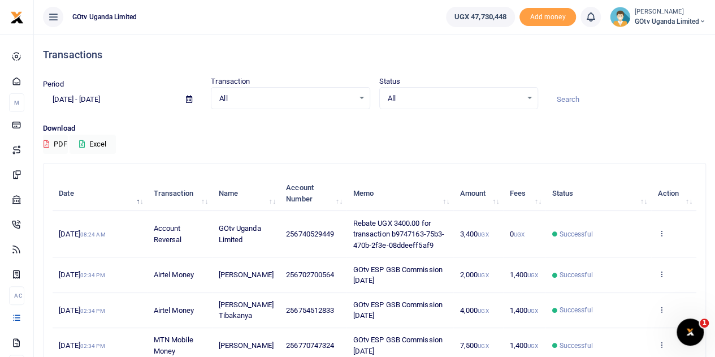
click at [191, 98] on icon at bounding box center [189, 99] width 6 height 7
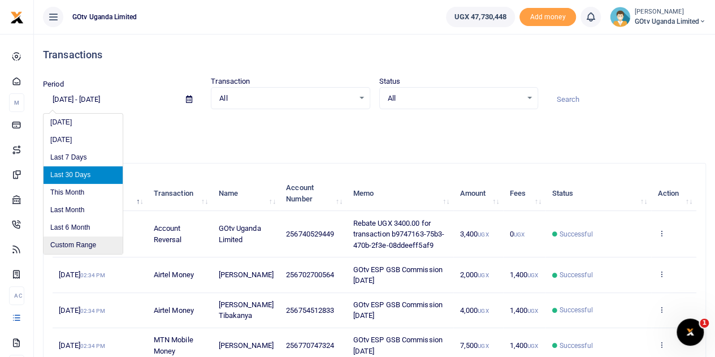
click at [100, 245] on li "Custom Range" at bounding box center [83, 245] width 79 height 18
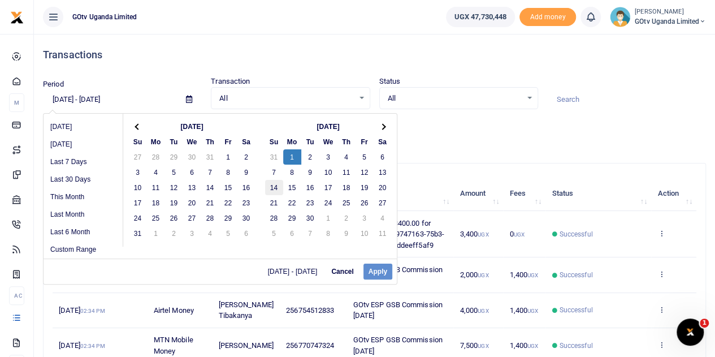
drag, startPoint x: 291, startPoint y: 152, endPoint x: 280, endPoint y: 184, distance: 33.4
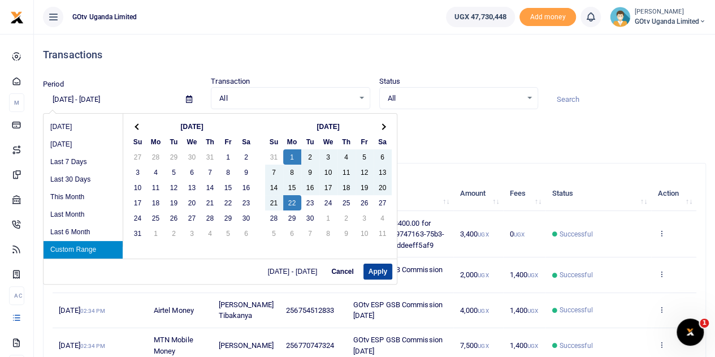
click at [382, 274] on button "Apply" at bounding box center [378, 272] width 29 height 16
type input "09/01/2025 - 09/22/2025"
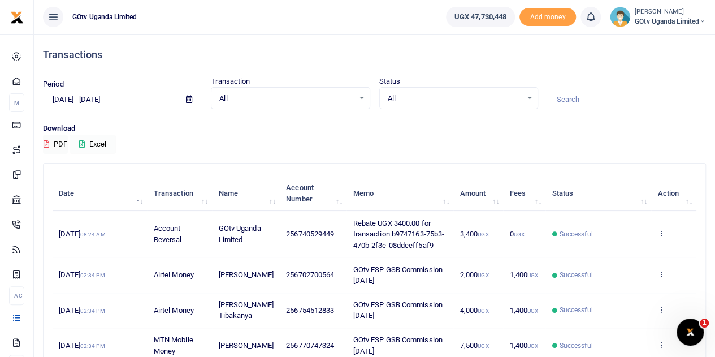
click at [82, 142] on icon at bounding box center [82, 143] width 6 height 7
